Goal: Information Seeking & Learning: Learn about a topic

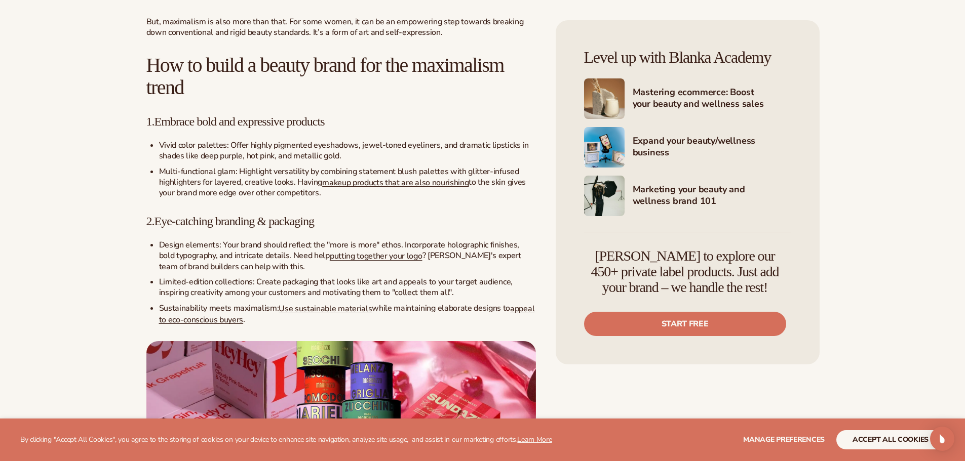
scroll to position [1165, 0]
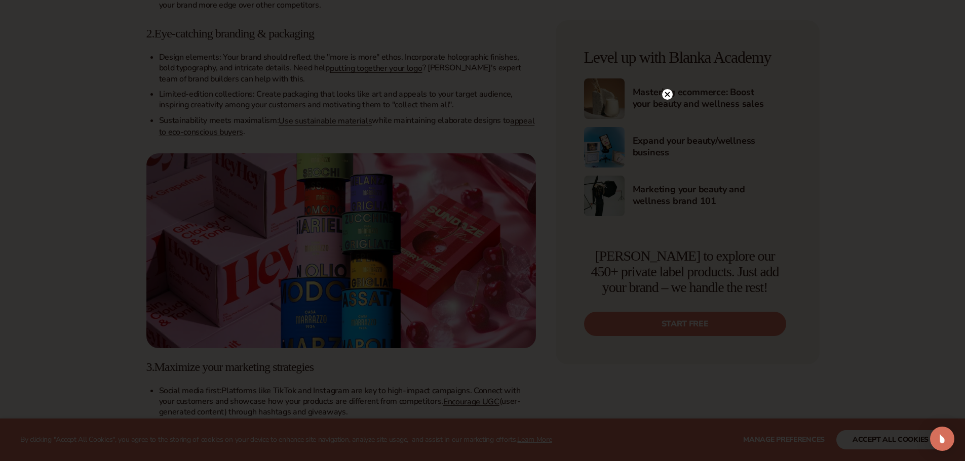
click at [115, 273] on div at bounding box center [482, 230] width 965 height 461
click at [668, 112] on circle at bounding box center [667, 115] width 11 height 11
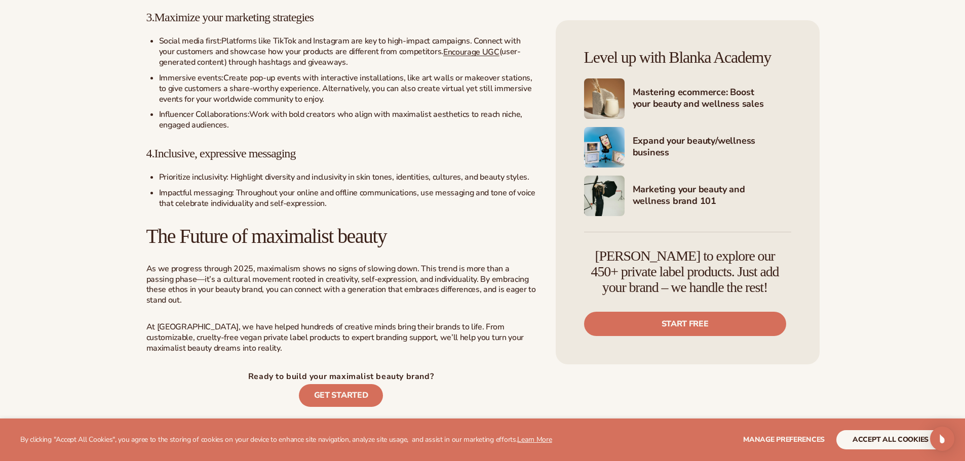
scroll to position [1519, 0]
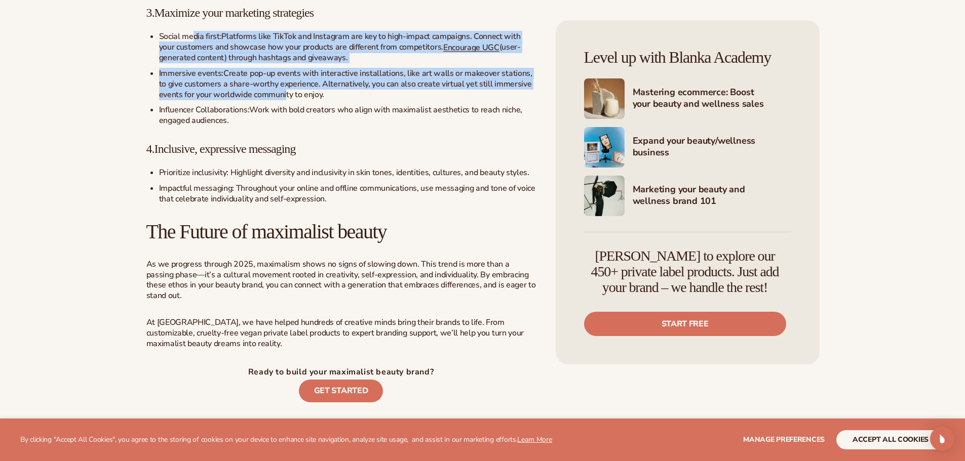
drag, startPoint x: 191, startPoint y: 41, endPoint x: 286, endPoint y: 94, distance: 108.6
click at [286, 94] on ul "Social media first: Platforms like TikTok and Instagram are key to high-impact …" at bounding box center [340, 78] width 389 height 95
click at [286, 94] on span "Create pop-up events with interactive installations, like art walls or makeover…" at bounding box center [345, 84] width 373 height 32
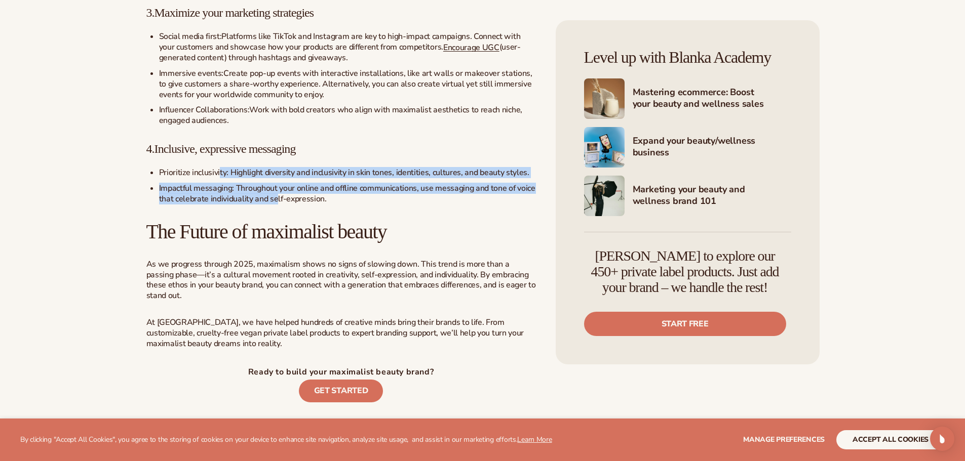
drag, startPoint x: 239, startPoint y: 173, endPoint x: 277, endPoint y: 200, distance: 46.4
click at [277, 200] on ul "Prioritize inclusivity : Highlight diversity and inclusivity in skin tones, ide…" at bounding box center [340, 186] width 389 height 36
click at [277, 200] on span ": Throughout your online and offline communications, use messaging and tone of …" at bounding box center [347, 194] width 376 height 22
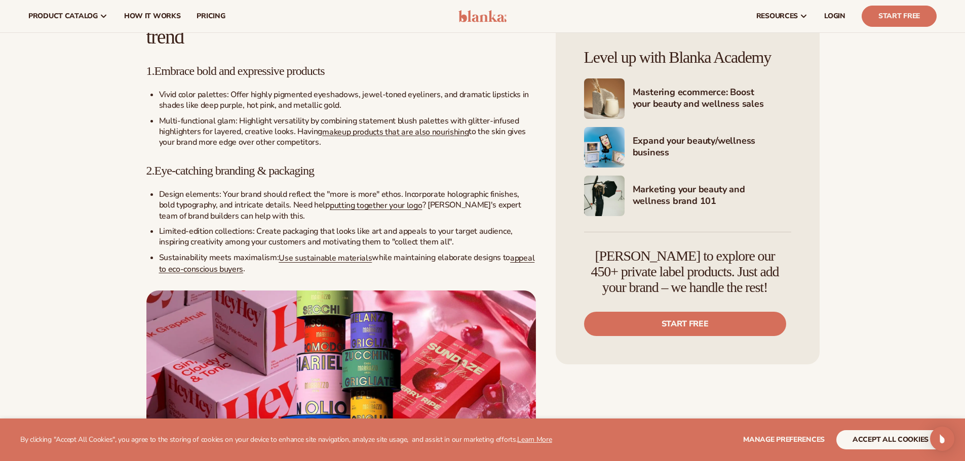
scroll to position [1013, 0]
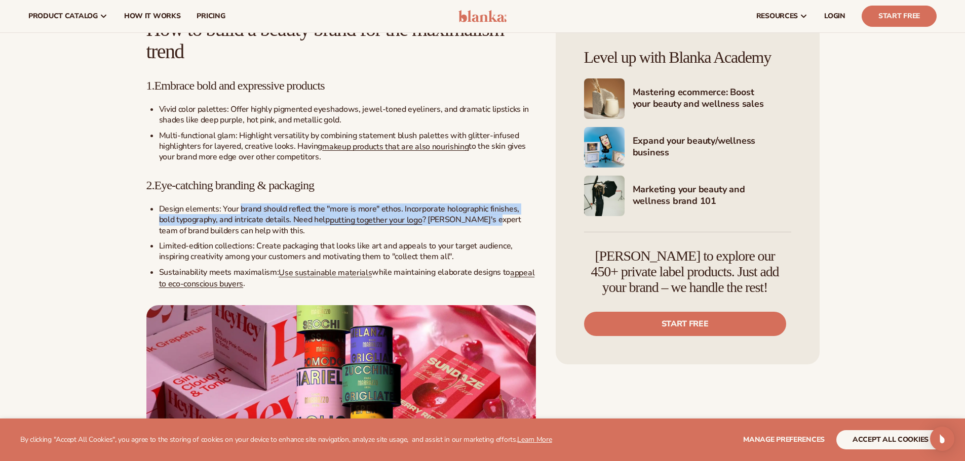
drag, startPoint x: 245, startPoint y: 208, endPoint x: 469, endPoint y: 219, distance: 224.6
click at [469, 219] on p "Design elements: Your brand should reflect the "more is more" ethos. Incorporat…" at bounding box center [347, 220] width 377 height 32
